Goal: Task Accomplishment & Management: Manage account settings

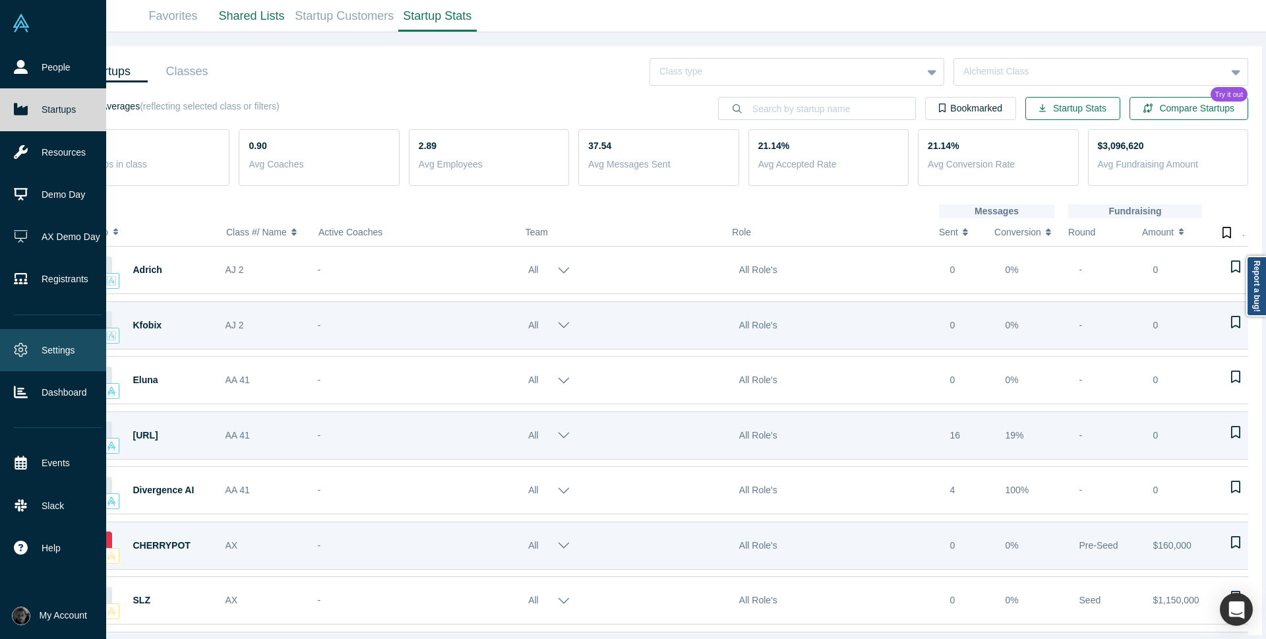
click at [26, 353] on icon at bounding box center [21, 350] width 13 height 14
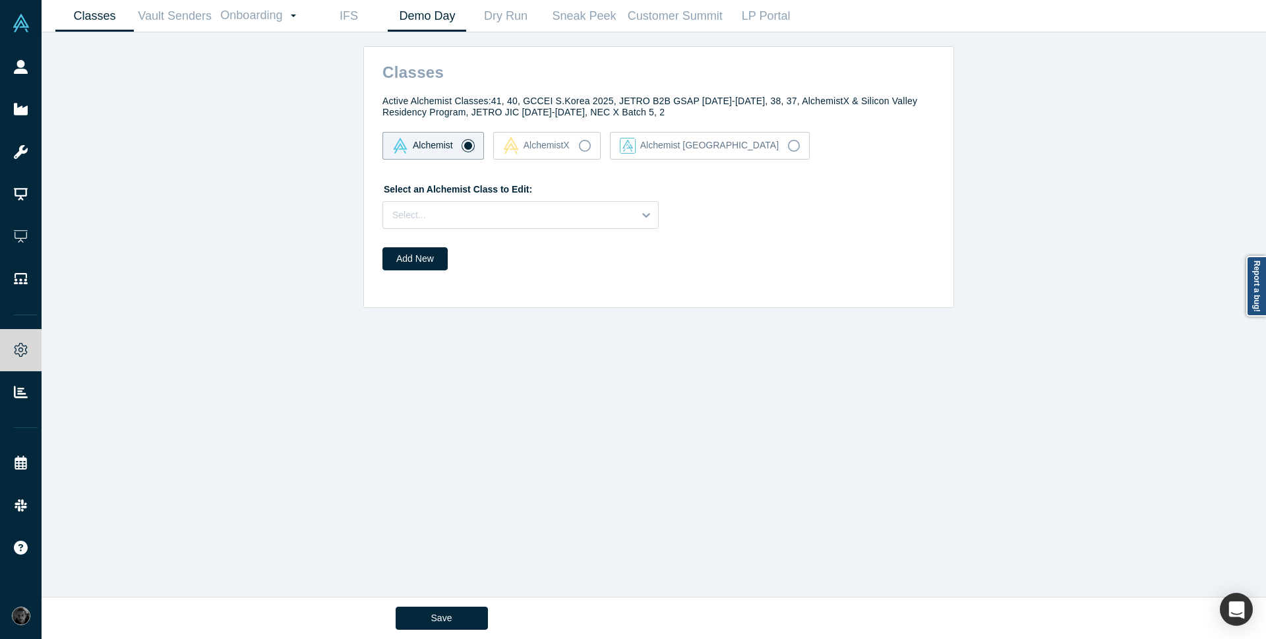
click at [419, 22] on link "Demo Day" at bounding box center [427, 16] width 78 height 31
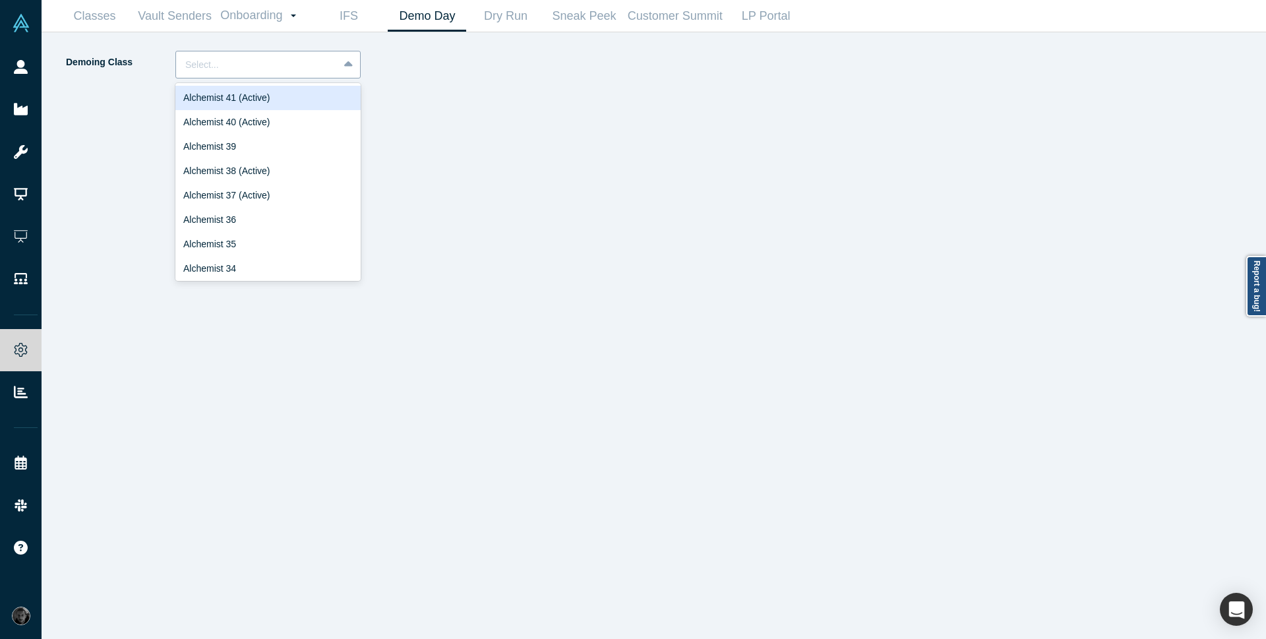
click at [254, 72] on div at bounding box center [257, 65] width 144 height 16
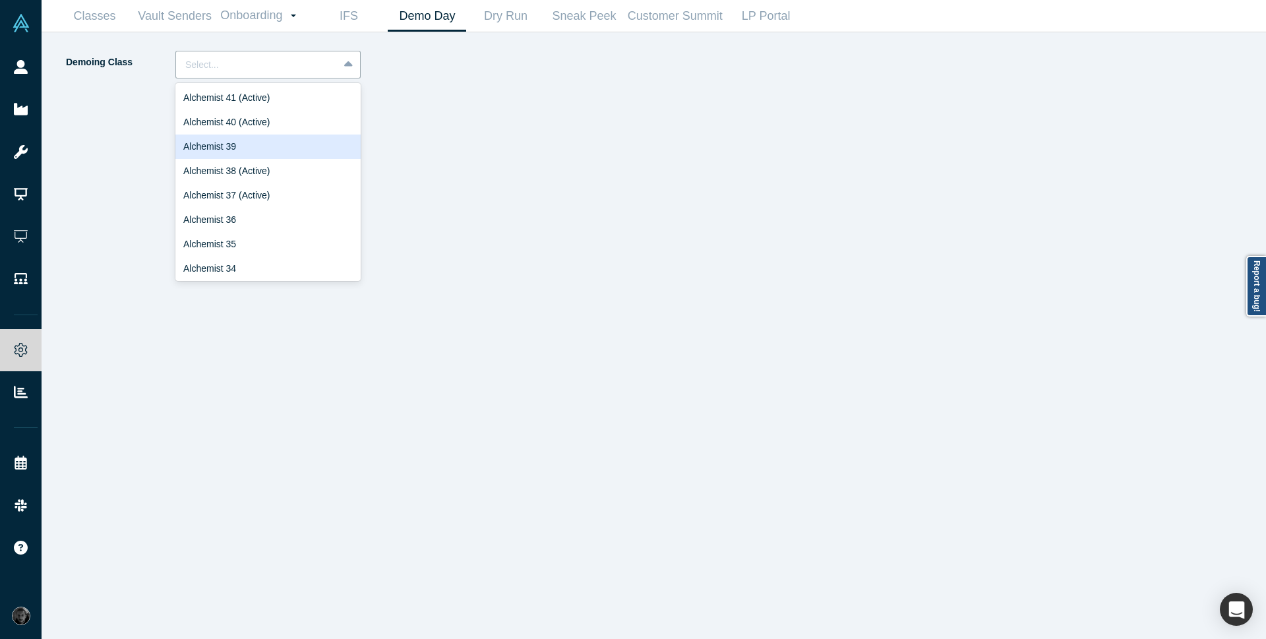
click at [273, 152] on div "Alchemist 39" at bounding box center [267, 147] width 185 height 24
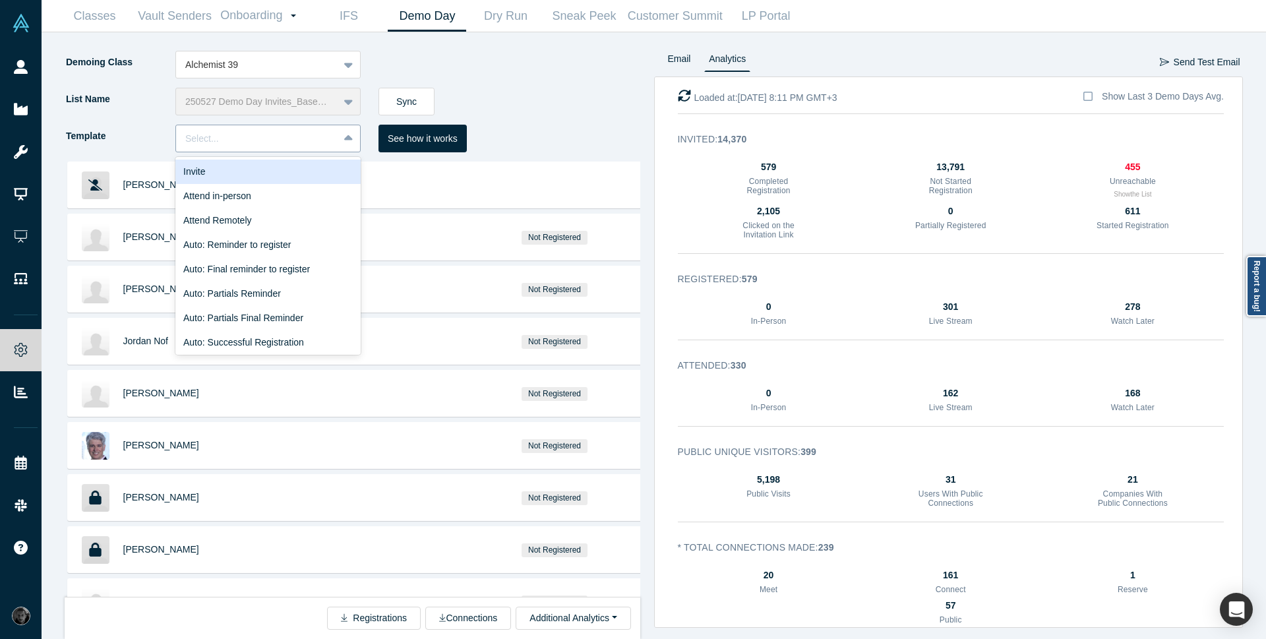
click at [337, 139] on div "Select..." at bounding box center [267, 139] width 185 height 28
click at [302, 175] on div "Invite" at bounding box center [267, 172] width 185 height 24
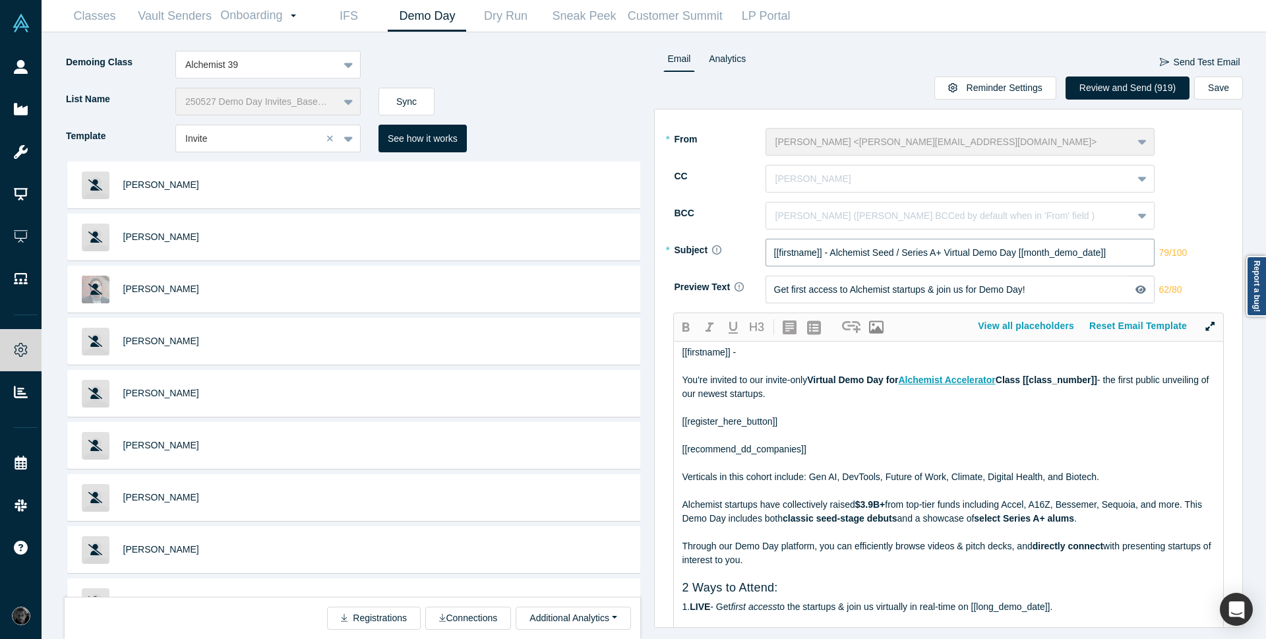
drag, startPoint x: 1016, startPoint y: 252, endPoint x: 828, endPoint y: 252, distance: 187.9
click at [828, 252] on input "[[firstname]] - Alchemist Seed / Series A+ Virtual Demo Day [[month_demo_date]]" at bounding box center [960, 253] width 389 height 28
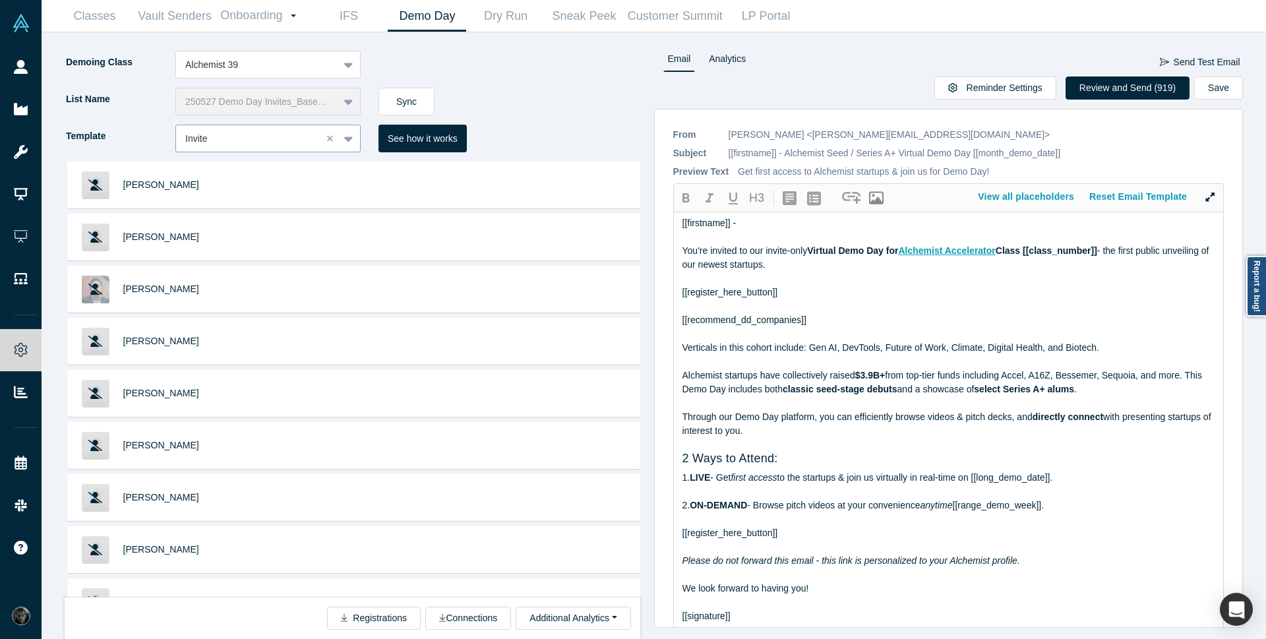
click at [273, 145] on div at bounding box center [248, 139] width 127 height 16
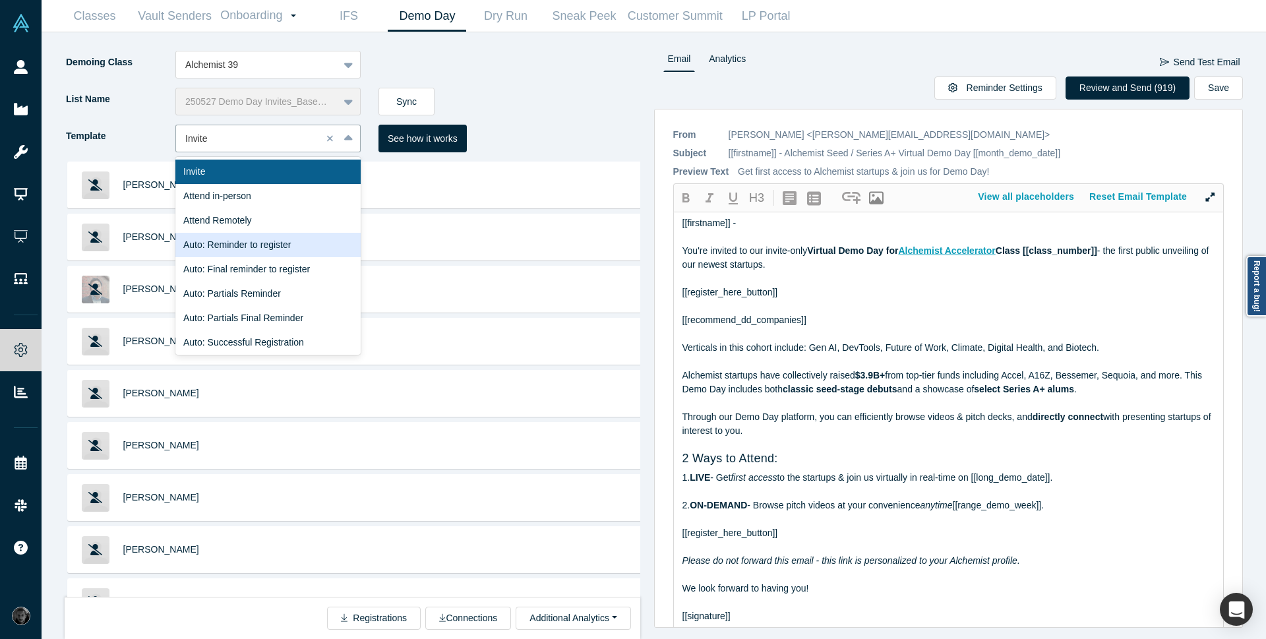
click at [302, 244] on div "Auto: Reminder to register" at bounding box center [267, 245] width 185 height 24
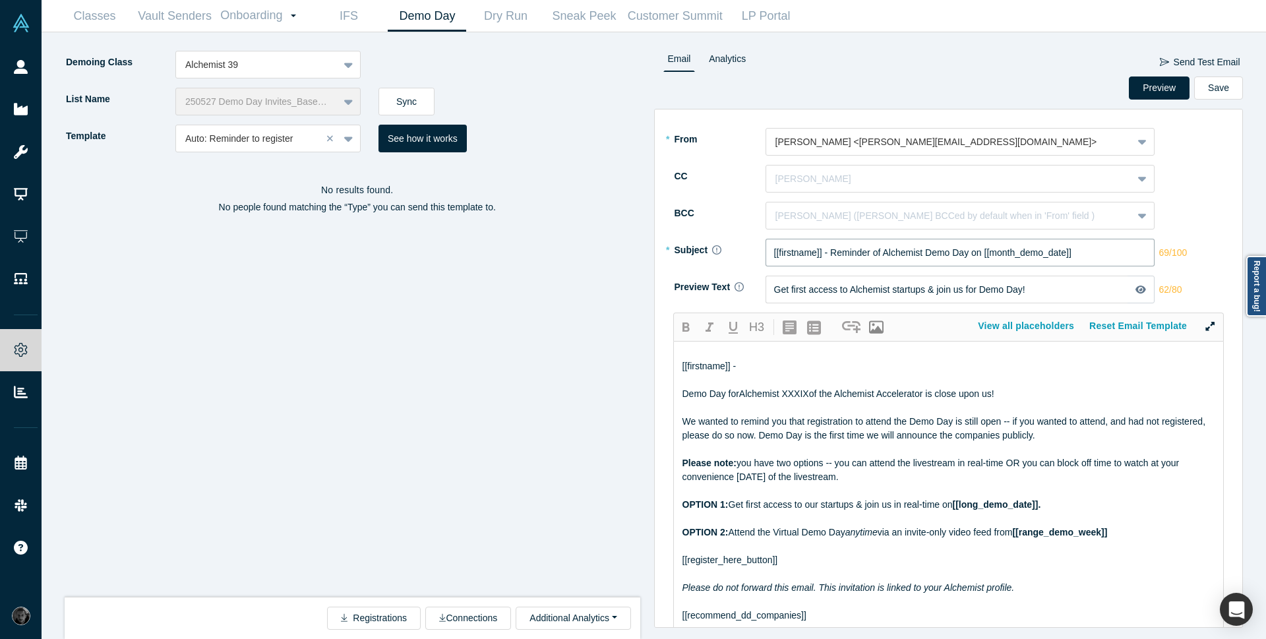
drag, startPoint x: 830, startPoint y: 251, endPoint x: 979, endPoint y: 247, distance: 149.7
click at [979, 247] on input "[[firstname]] - Reminder of Alchemist Demo Day on [[month_demo_date]]" at bounding box center [960, 253] width 389 height 28
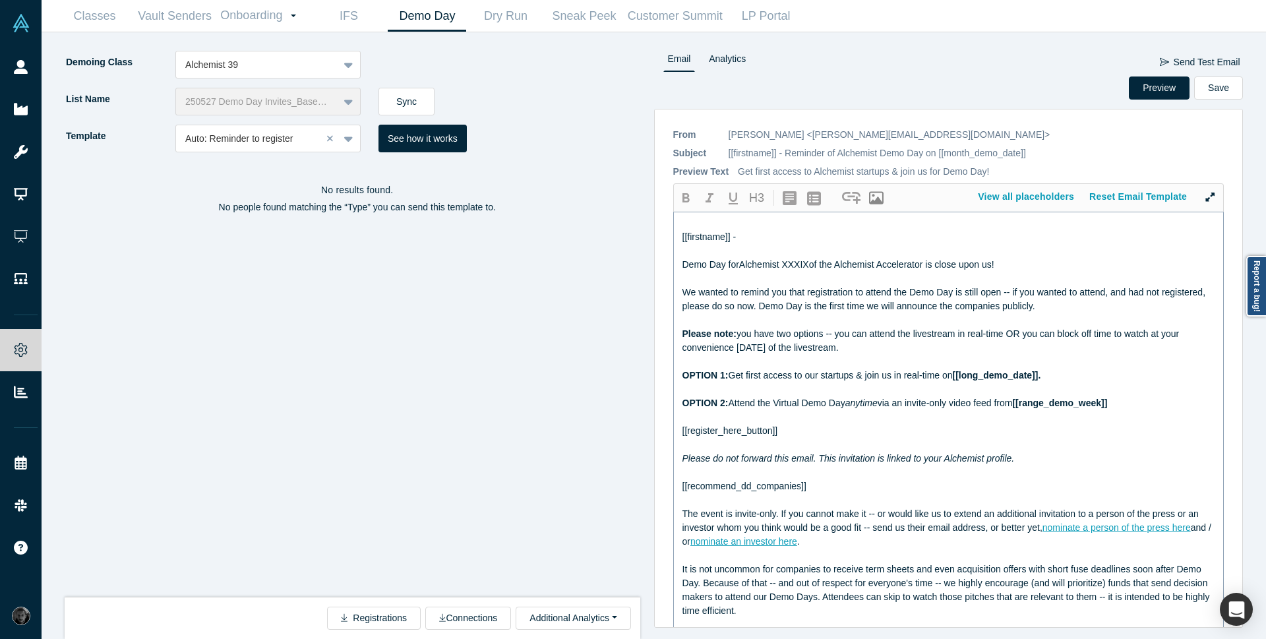
scroll to position [79, 0]
